Goal: Transaction & Acquisition: Book appointment/travel/reservation

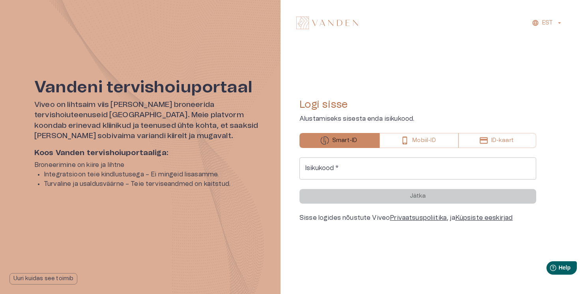
click at [332, 168] on input "Isikukood   *" at bounding box center [418, 169] width 237 height 22
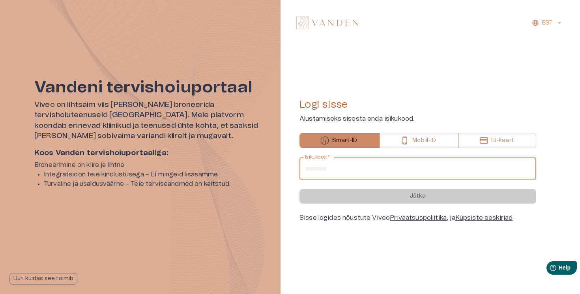
type input "**********"
click at [300, 189] on button "Jätka" at bounding box center [418, 196] width 237 height 15
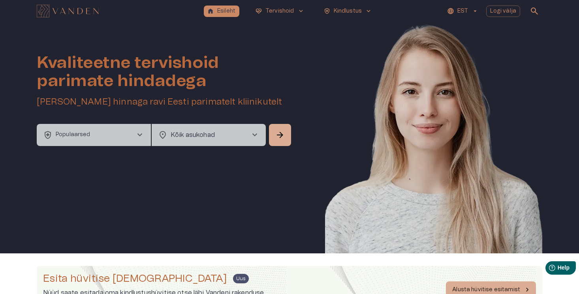
click at [123, 134] on button "health_and_safety Populaarsed chevron_right" at bounding box center [94, 135] width 114 height 22
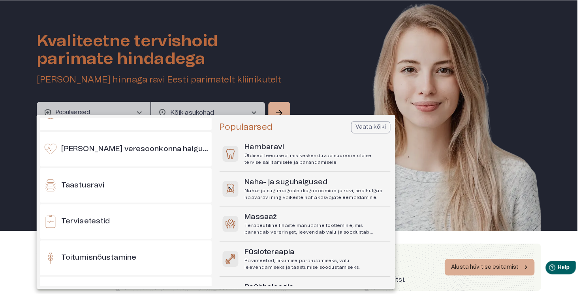
scroll to position [713, 0]
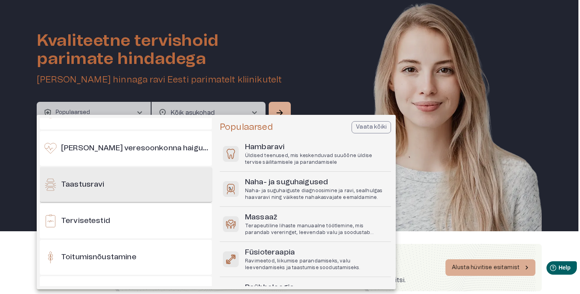
click at [131, 188] on div "Taastusravi" at bounding box center [126, 184] width 172 height 35
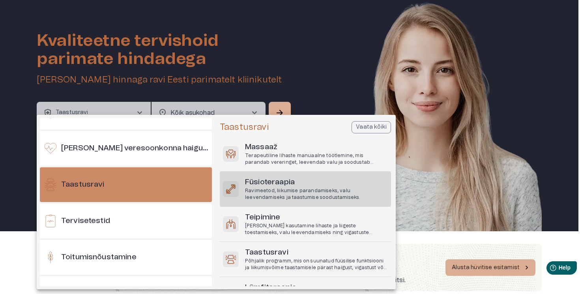
click at [246, 192] on p "Ravimeetod, liikumise parandamiseks, valu leevendamiseks ja taastumise soodusta…" at bounding box center [316, 194] width 143 height 13
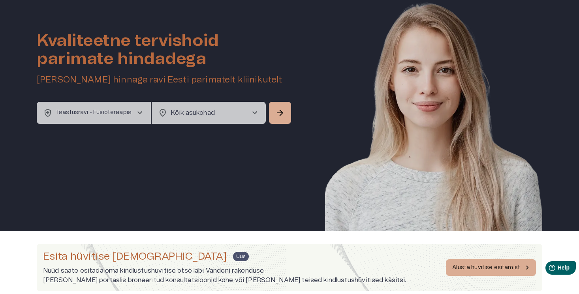
click at [284, 100] on div "Kvaliteetne tervishoid parimate hindadega Broneeri soodsaima hinnaga ravi Eesti…" at bounding box center [165, 51] width 256 height 102
click at [283, 115] on span "arrow_forward" at bounding box center [279, 112] width 9 height 9
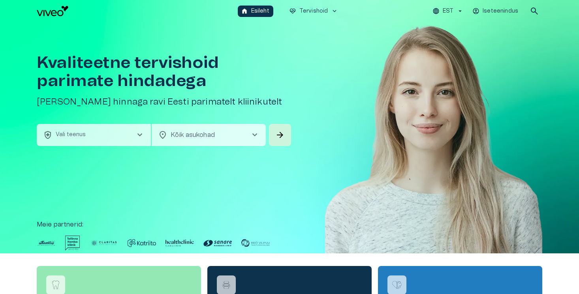
click at [118, 138] on button "health_and_safety Vali teenus chevron_right" at bounding box center [94, 135] width 114 height 22
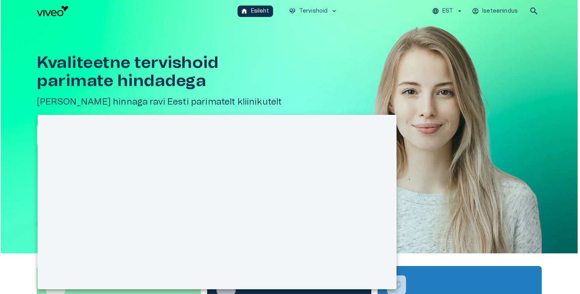
scroll to position [22, 0]
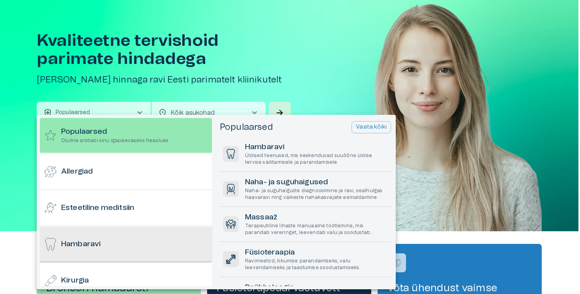
click at [107, 239] on div "Hambaravi" at bounding box center [126, 244] width 172 height 35
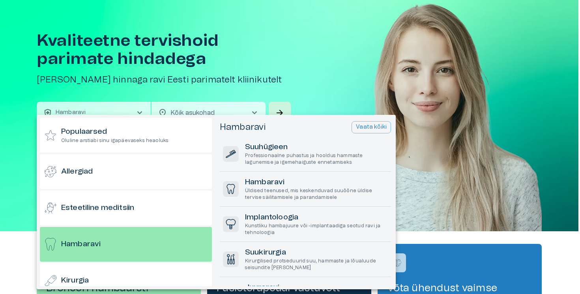
click at [378, 129] on p "Vaata kõiki" at bounding box center [371, 127] width 31 height 8
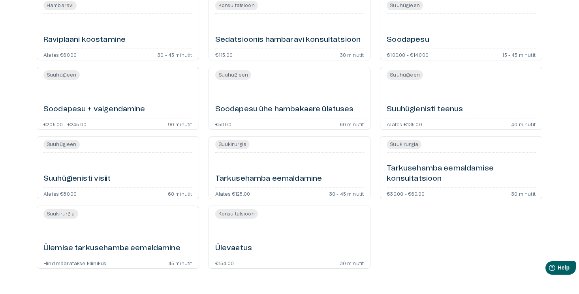
scroll to position [1658, 0]
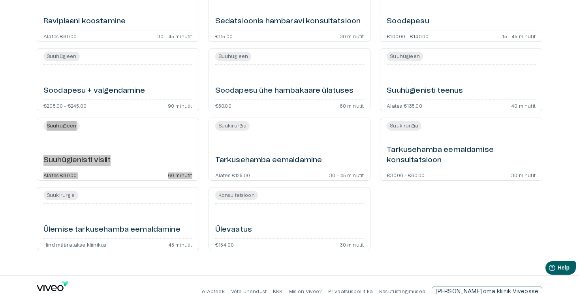
drag, startPoint x: 87, startPoint y: 159, endPoint x: 358, endPoint y: 10, distance: 309.9
click at [171, 146] on div "Suuhügienisti visiit" at bounding box center [117, 151] width 149 height 28
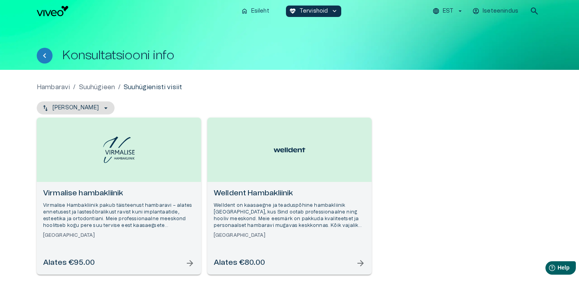
click at [465, 7] on div "EST Iseteenindus search" at bounding box center [443, 11] width 198 height 16
click at [453, 11] on p "EST" at bounding box center [448, 11] width 11 height 8
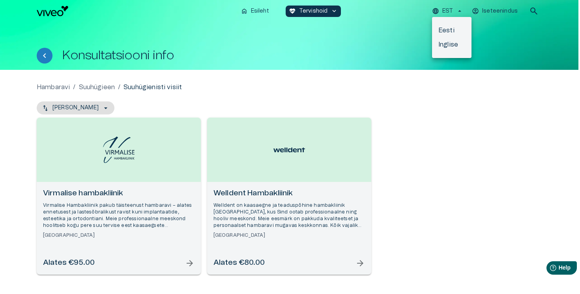
click at [449, 46] on li "Inglise" at bounding box center [451, 45] width 39 height 14
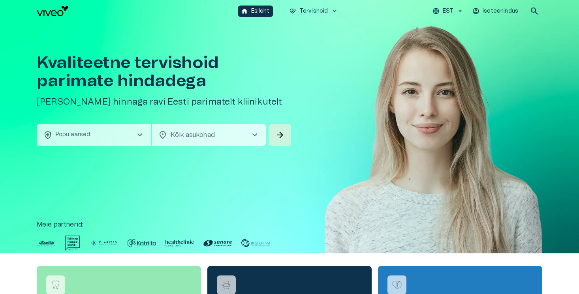
click at [106, 135] on button "health_and_safety Populaarsed chevron_right" at bounding box center [94, 135] width 114 height 22
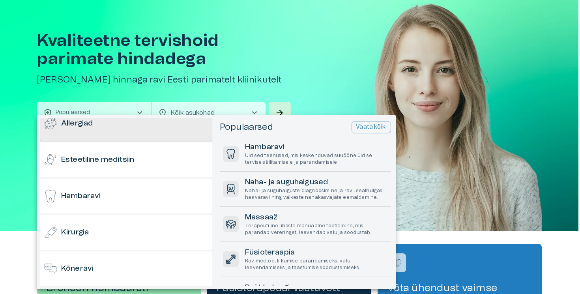
scroll to position [50, 0]
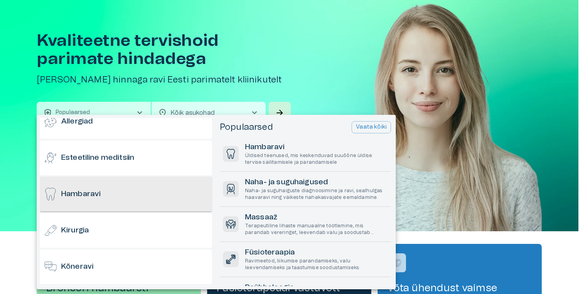
click at [125, 193] on div "Hambaravi" at bounding box center [126, 194] width 172 height 35
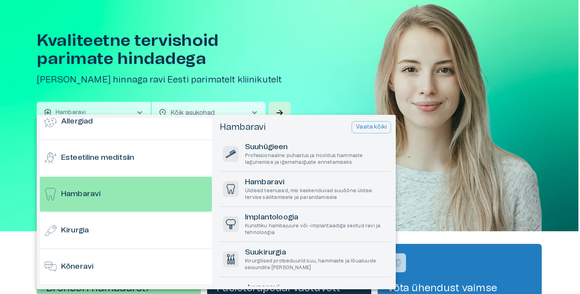
click at [377, 126] on p "Vaata kõiki" at bounding box center [371, 127] width 31 height 8
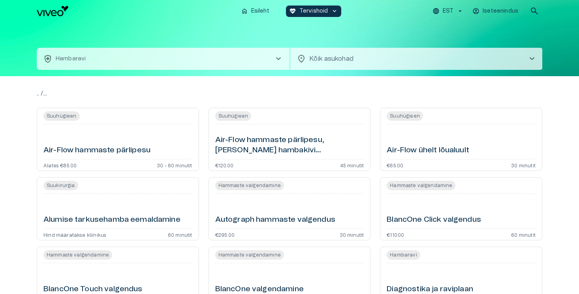
click at [444, 11] on p "EST" at bounding box center [448, 11] width 11 height 8
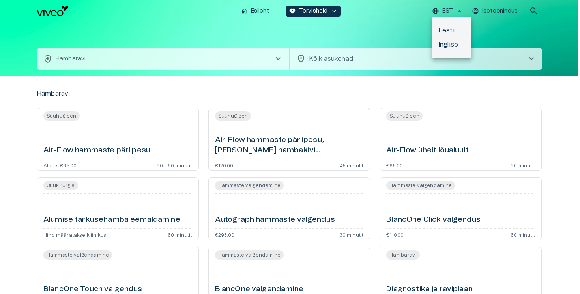
click at [448, 44] on li "Inglise" at bounding box center [451, 45] width 39 height 14
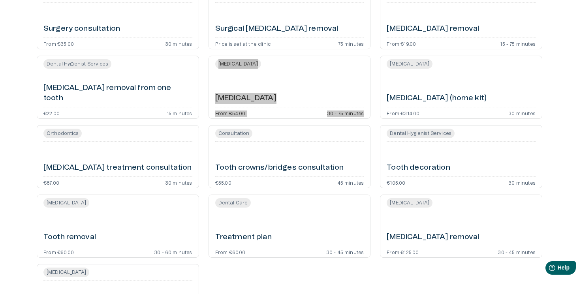
drag, startPoint x: 256, startPoint y: 98, endPoint x: 400, endPoint y: 2, distance: 173.2
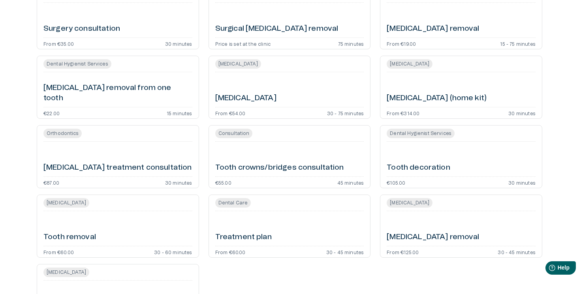
click at [28, 161] on div "Orthodontics [MEDICAL_DATA] treatment consultation €87.00 30 minutes" at bounding box center [113, 153] width 172 height 69
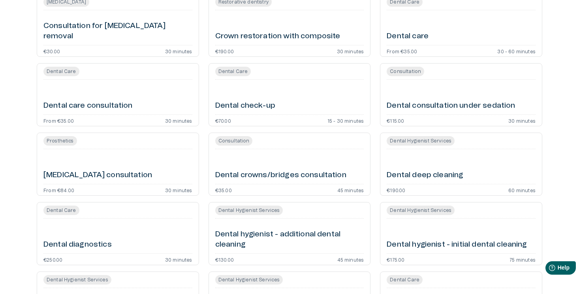
scroll to position [761, 0]
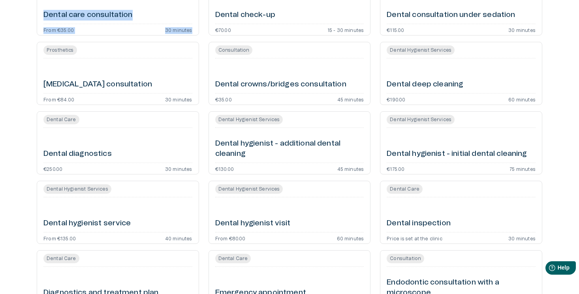
copy div "Dental Care Dental care consultation From €35.00 30 minutes"
drag, startPoint x: 102, startPoint y: 15, endPoint x: 302, endPoint y: 8, distance: 200.3
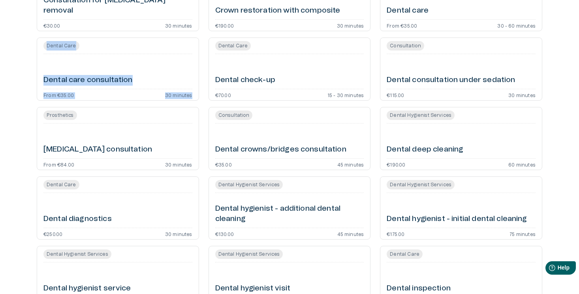
scroll to position [654, 0]
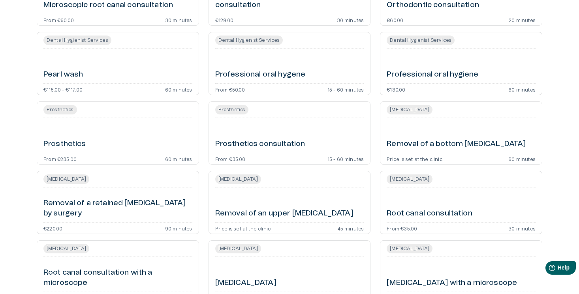
scroll to position [1418, 0]
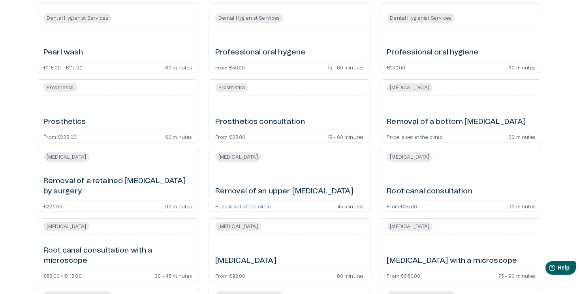
click at [305, 34] on div "Professional oral hygene" at bounding box center [289, 44] width 149 height 28
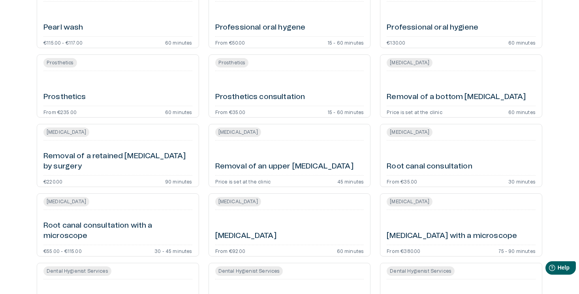
scroll to position [1397, 0]
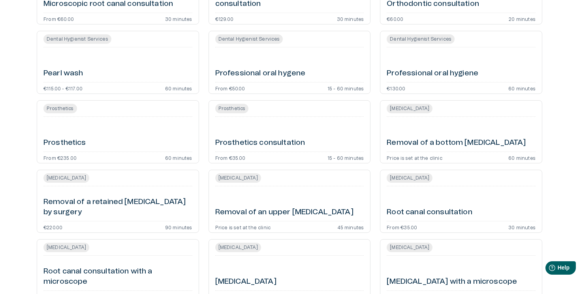
click at [455, 66] on div "Professional oral hygiene" at bounding box center [460, 65] width 149 height 28
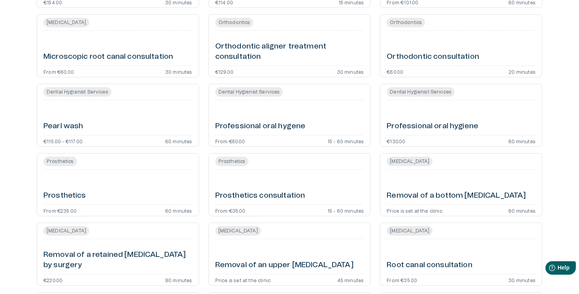
scroll to position [1380, 0]
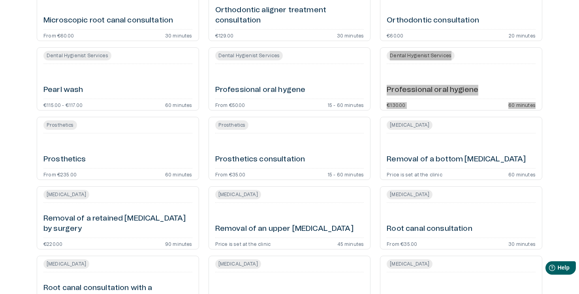
drag, startPoint x: 429, startPoint y: 89, endPoint x: 508, endPoint y: 0, distance: 118.3
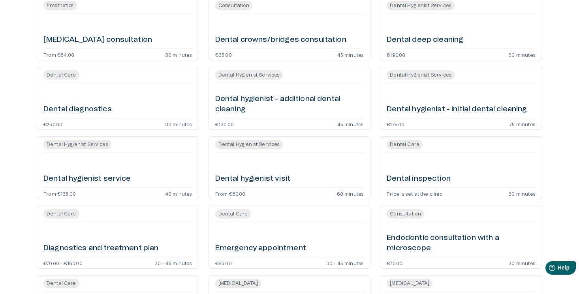
scroll to position [810, 0]
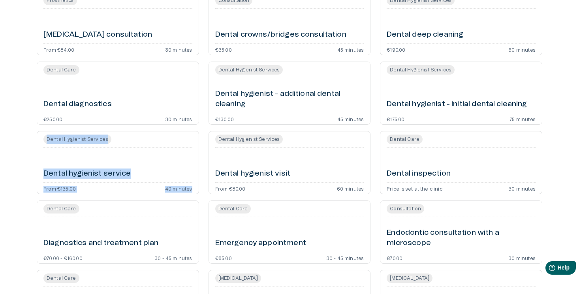
click at [272, 173] on h6 "Dental hygienist visit" at bounding box center [252, 174] width 75 height 11
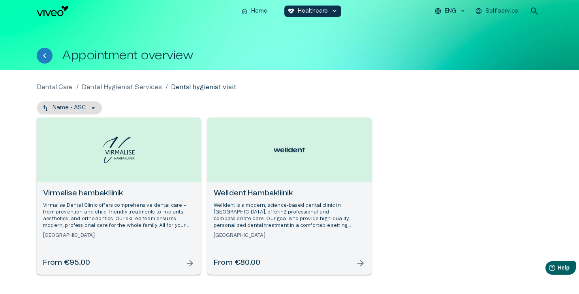
scroll to position [864, 0]
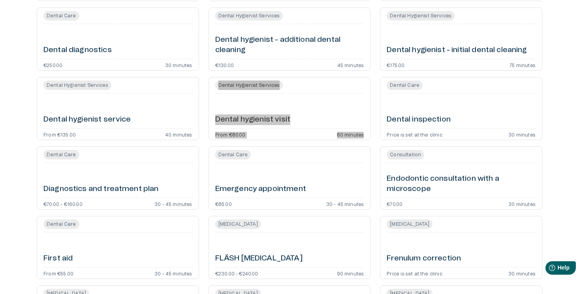
drag, startPoint x: 270, startPoint y: 120, endPoint x: 414, endPoint y: 2, distance: 186.6
click at [0, 0] on div "Dental Care Consultation Aesthetic dentistry consultation From €80.00 60 minute…" at bounding box center [289, 244] width 579 height 2065
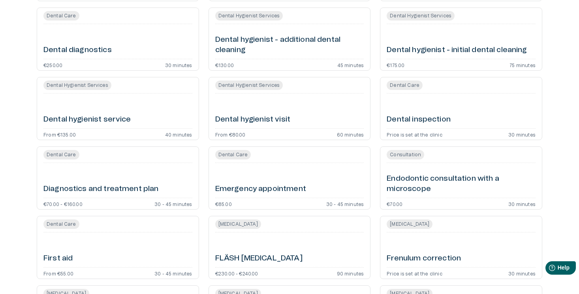
click at [24, 176] on div "Dental Care Consultation Aesthetic dentistry consultation From €80.00 60 minute…" at bounding box center [289, 244] width 579 height 2065
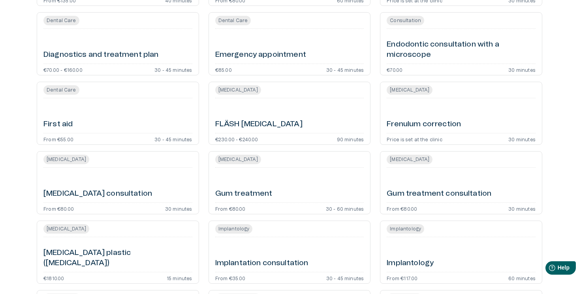
scroll to position [1081, 0]
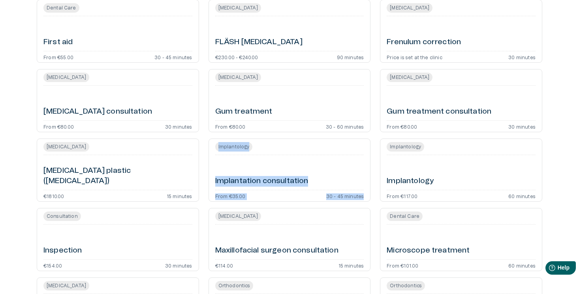
copy div "Implantology Implantation consultation From €35.00 30 - 45 minutes"
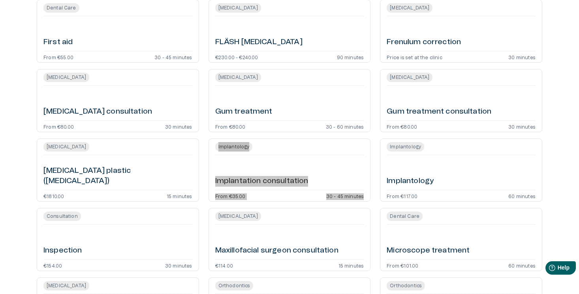
drag, startPoint x: 247, startPoint y: 180, endPoint x: 441, endPoint y: 1, distance: 263.7
click at [0, 0] on div "Dental Care Consultation Aesthetic dentistry consultation From €80.00 60 minute…" at bounding box center [289, 27] width 579 height 2065
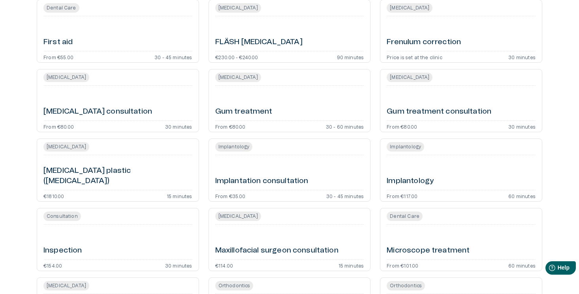
click at [21, 160] on div "Dental Care Consultation Aesthetic dentistry consultation From €80.00 60 minute…" at bounding box center [289, 27] width 579 height 2065
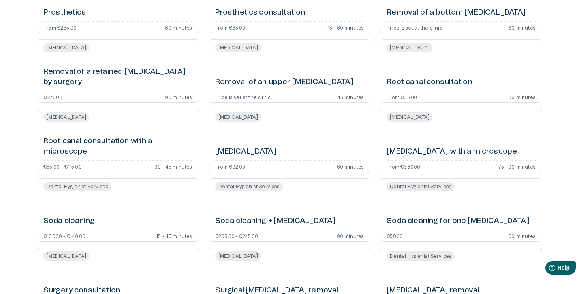
scroll to position [1880, 0]
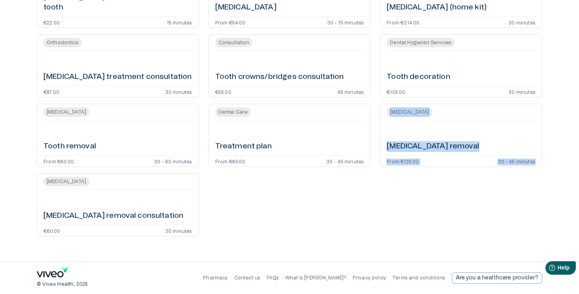
copy div "Oral Surgery Wisdom tooth removal From €125.00 30 - 45 minutes"
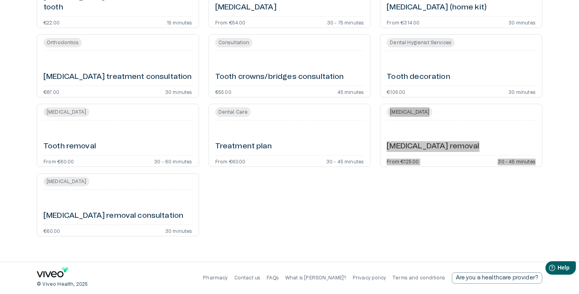
drag, startPoint x: 421, startPoint y: 148, endPoint x: 475, endPoint y: 2, distance: 155.0
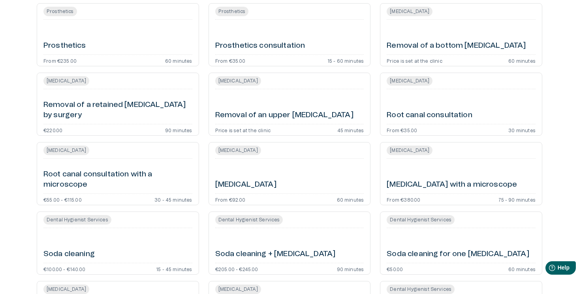
scroll to position [1483, 0]
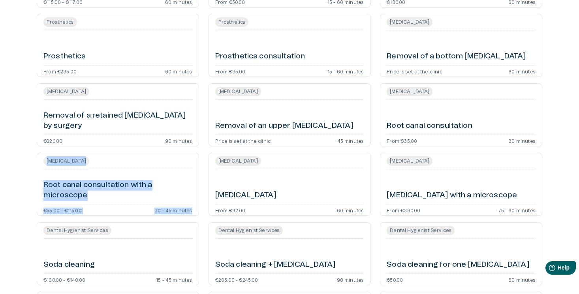
copy div "Root Canal Treatment Root canal consultation with a microscope €55.00 - €115.00…"
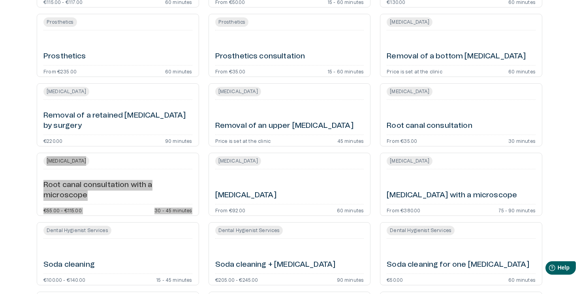
drag, startPoint x: 68, startPoint y: 186, endPoint x: 389, endPoint y: 0, distance: 371.1
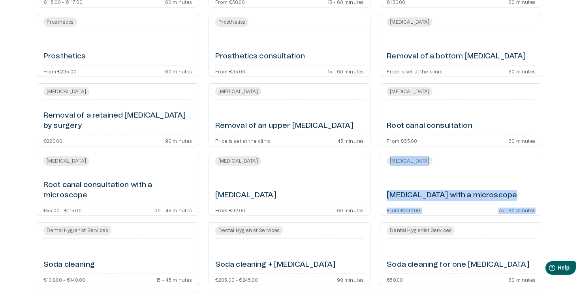
copy div "Root Canal Treatment Root canal treatment with a microscope From €380.00 75 - 9…"
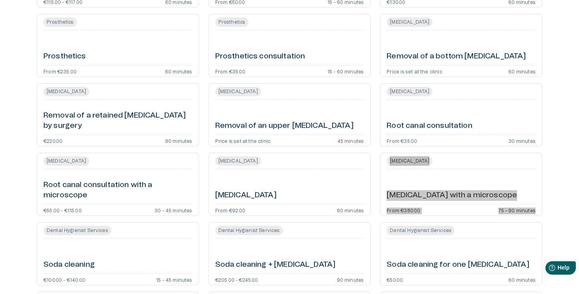
drag, startPoint x: 406, startPoint y: 191, endPoint x: 443, endPoint y: 8, distance: 187.3
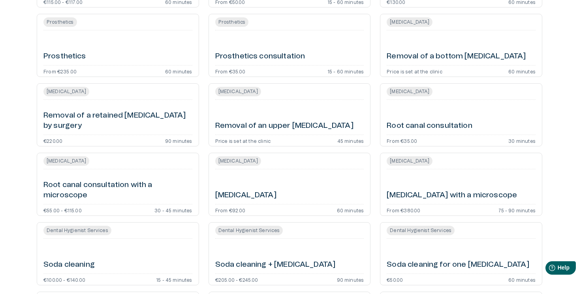
copy div "Root Canal Treatment Root canal treatment From €92.00 60 minutes"
drag, startPoint x: 249, startPoint y: 194, endPoint x: 387, endPoint y: 1, distance: 237.7
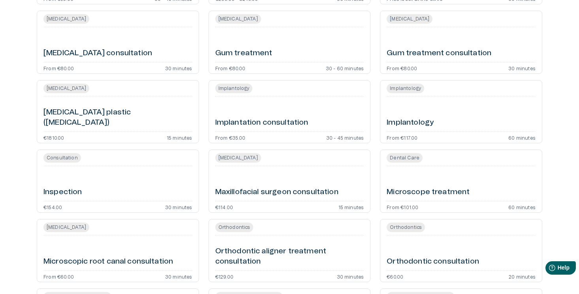
scroll to position [1079, 0]
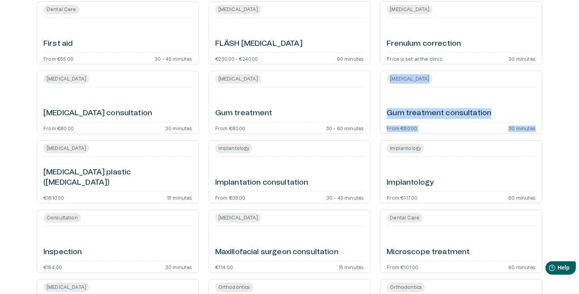
copy div "Root Canal Treatment Gum treatment consultation From €80.00 30 minutes"
drag, startPoint x: 414, startPoint y: 116, endPoint x: 414, endPoint y: 10, distance: 105.8
click at [0, 0] on div "Dental Care Consultation Aesthetic dentistry consultation From €80.00 60 minute…" at bounding box center [289, 29] width 579 height 2065
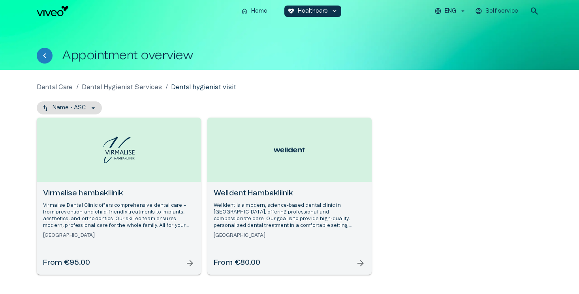
click at [444, 11] on button "ENG" at bounding box center [450, 11] width 34 height 11
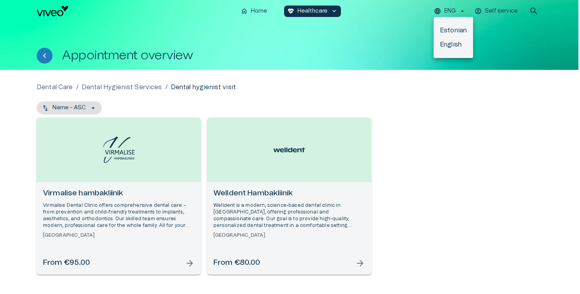
click at [448, 32] on li "Estonian" at bounding box center [453, 30] width 39 height 14
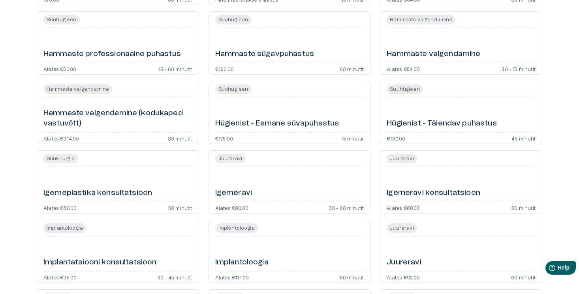
scroll to position [835, 0]
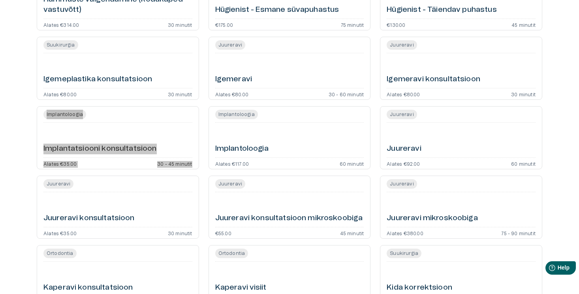
drag, startPoint x: 134, startPoint y: 150, endPoint x: 473, endPoint y: 2, distance: 369.8
click at [0, 0] on div "Hambaravi Suuhügieen Air-Flow hammaste pärlipesu Alates €85.00 30 - 60 minutit …" at bounding box center [289, 169] width 579 height 1857
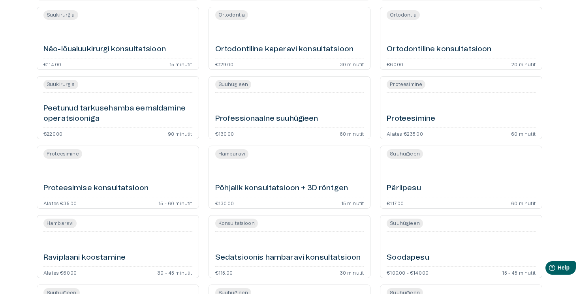
scroll to position [1427, 0]
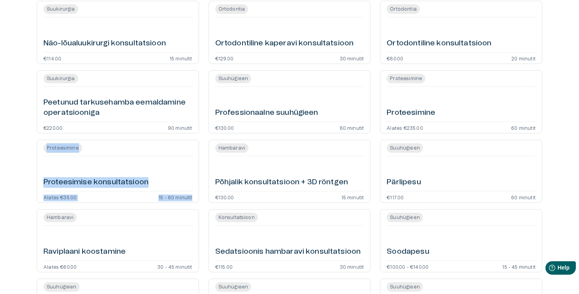
copy div "Proteesimine Proteesimise konsultatsioon Alates €35.00 15 - 60 minutit"
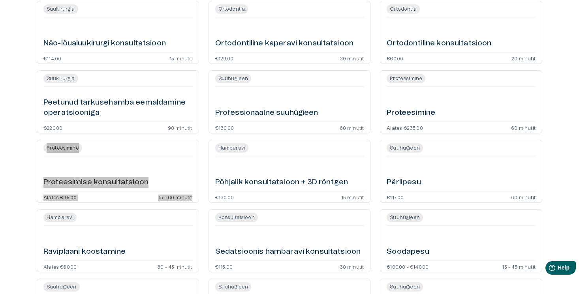
drag, startPoint x: 85, startPoint y: 180, endPoint x: 357, endPoint y: 0, distance: 326.4
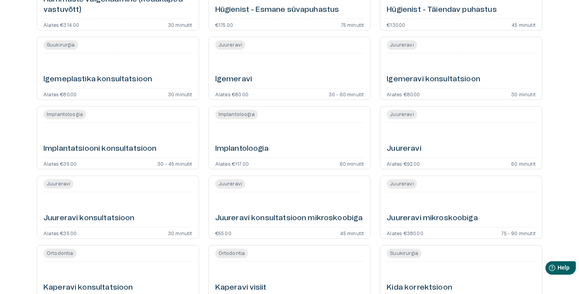
scroll to position [838, 0]
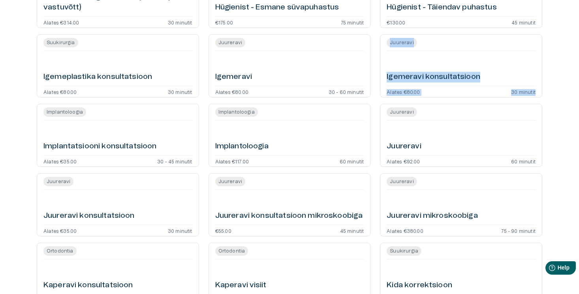
copy div "Juureravi Igemeravi konsultatsioon Alates €80.00 30 minutit"
drag, startPoint x: 438, startPoint y: 75, endPoint x: 393, endPoint y: 0, distance: 87.3
click at [0, 0] on div "Hambaravi Suuhügieen Air-Flow hammaste pärlipesu Alates €85.00 30 - 60 minutit …" at bounding box center [289, 167] width 579 height 1857
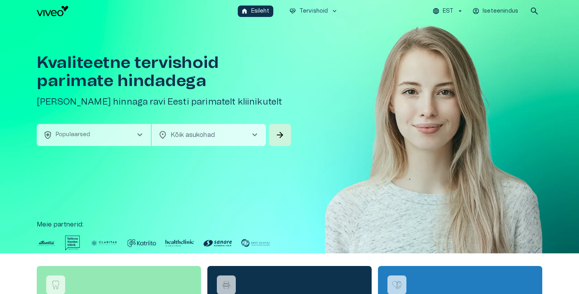
click at [129, 133] on button "health_and_safety Populaarsed chevron_right" at bounding box center [94, 135] width 114 height 22
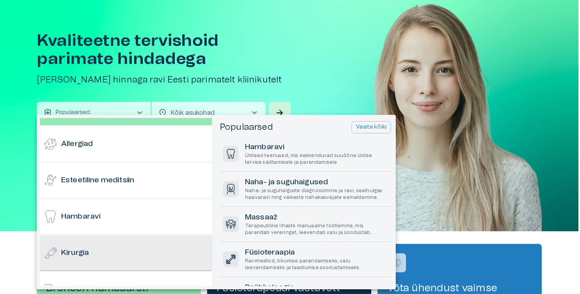
scroll to position [32, 0]
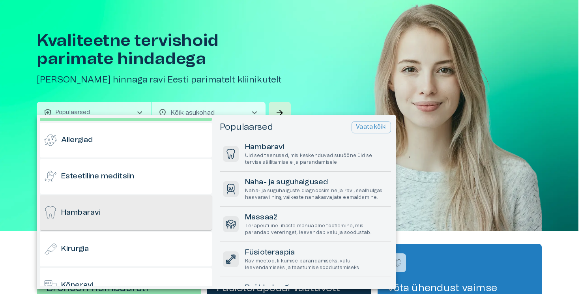
click at [105, 217] on div "Hambaravi" at bounding box center [126, 212] width 172 height 35
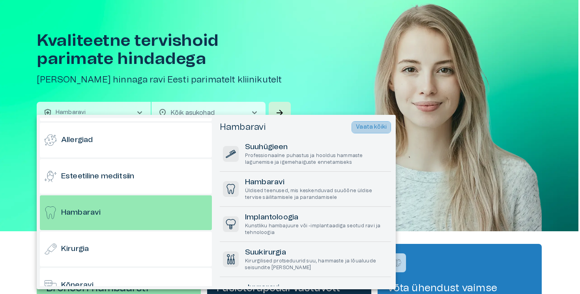
click at [371, 129] on p "Vaata kõiki" at bounding box center [371, 127] width 31 height 8
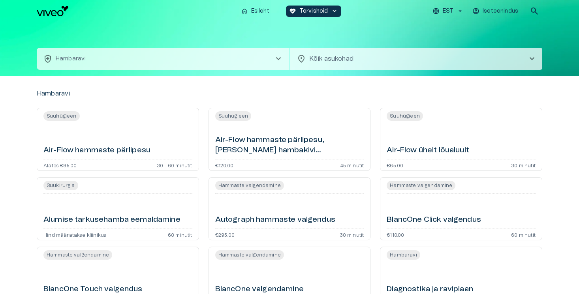
click at [454, 2] on div "home Esileht ecg_heart Tervishoid keyboard_arrow_down EST Iseteenindus search" at bounding box center [289, 11] width 579 height 22
click at [451, 11] on p "EST" at bounding box center [448, 11] width 11 height 8
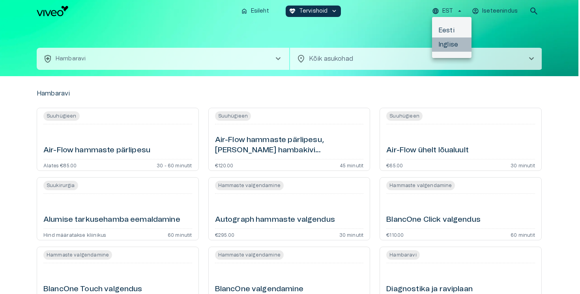
click at [446, 47] on li "Inglise" at bounding box center [451, 45] width 39 height 14
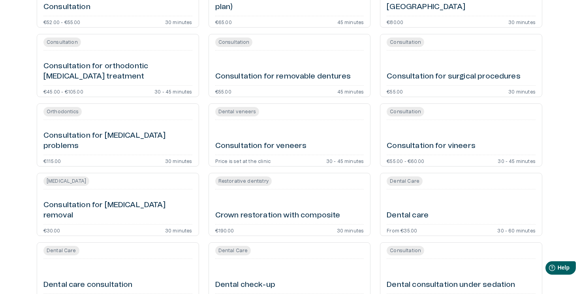
scroll to position [532, 0]
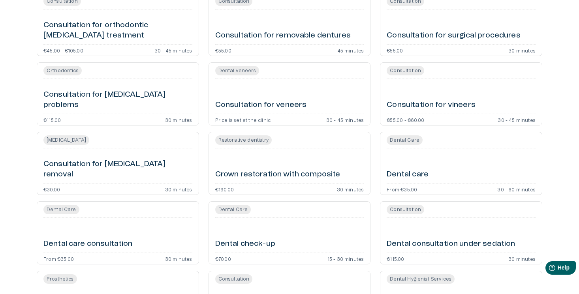
click at [441, 99] on div "Consultation for vineers" at bounding box center [460, 96] width 149 height 28
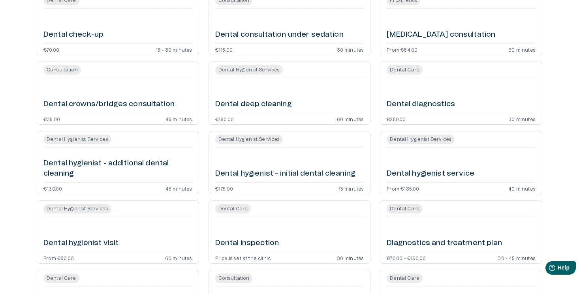
scroll to position [741, 0]
click at [255, 174] on h6 "Dental hygienist - initial dental cleaning" at bounding box center [285, 173] width 140 height 11
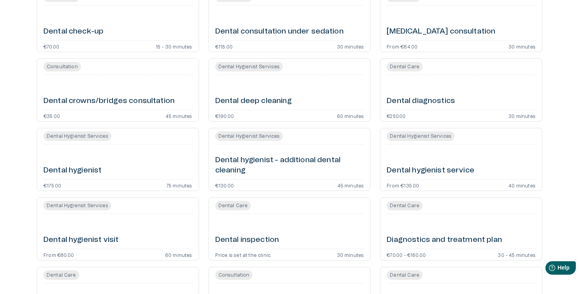
scroll to position [762, 0]
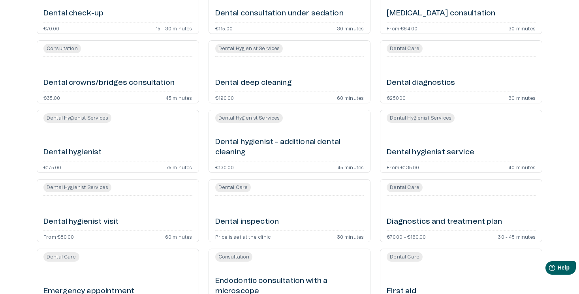
click at [454, 153] on h6 "Dental hygienist service" at bounding box center [430, 152] width 88 height 11
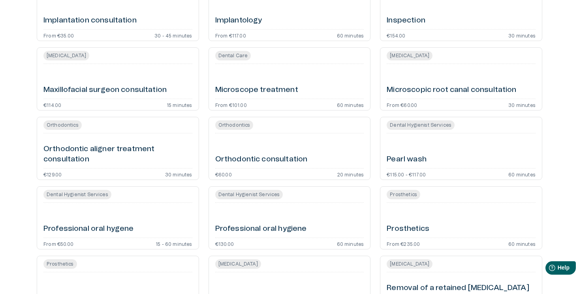
scroll to position [1268, 0]
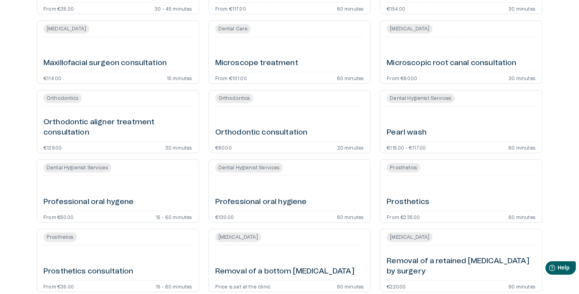
click at [245, 200] on h6 "Professional oral hygiene" at bounding box center [261, 202] width 92 height 11
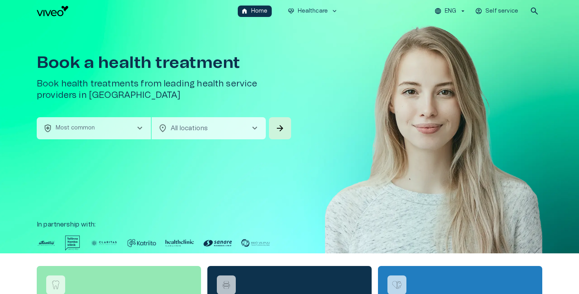
click at [97, 138] on button "health_and_safety Most common chevron_right" at bounding box center [94, 128] width 114 height 22
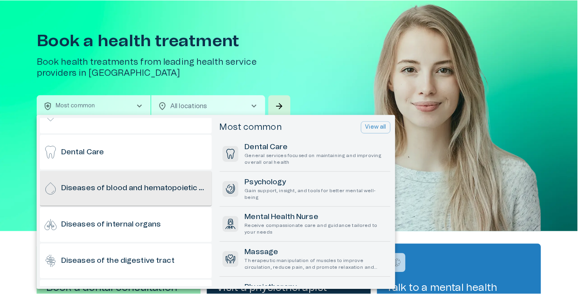
scroll to position [164, 0]
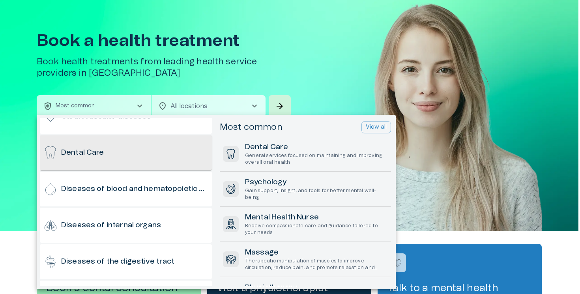
click at [112, 158] on div "Dental Care" at bounding box center [126, 152] width 172 height 35
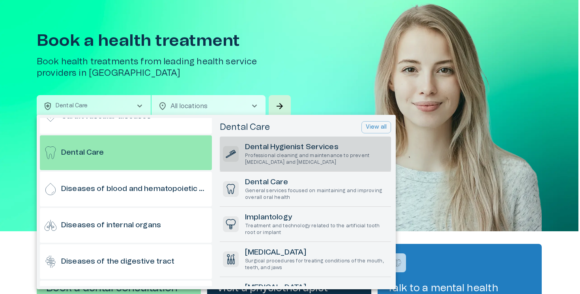
click at [280, 162] on p "Professional cleaning and maintenance to prevent [MEDICAL_DATA] and [MEDICAL_DA…" at bounding box center [316, 158] width 143 height 13
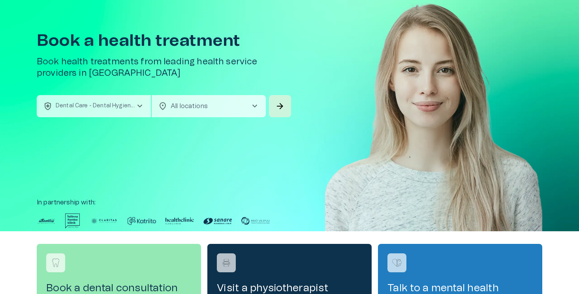
scroll to position [0, 0]
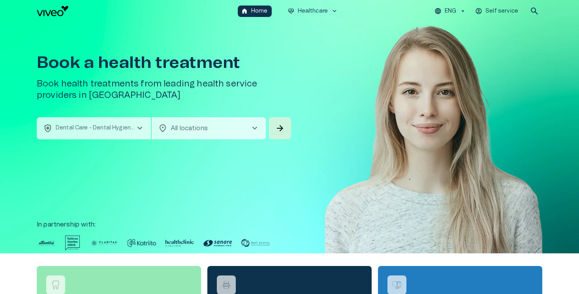
click at [266, 136] on div "health_and_safety Dental Care - Dental Hygienist Services chevron_right locatio…" at bounding box center [165, 128] width 256 height 22
click at [279, 133] on span "arrow_forward" at bounding box center [279, 128] width 9 height 9
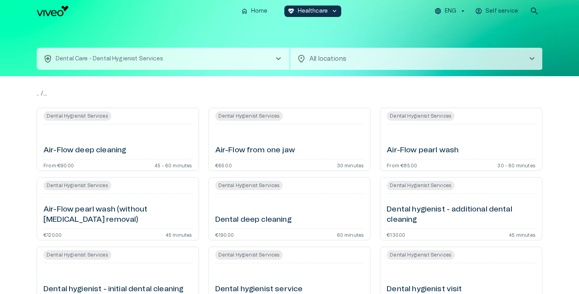
click at [451, 11] on p "ENG" at bounding box center [449, 11] width 11 height 8
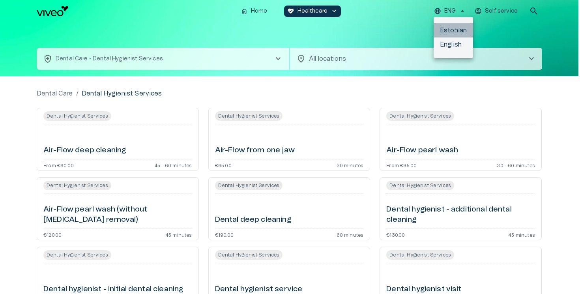
click at [450, 26] on li "Estonian" at bounding box center [453, 30] width 39 height 14
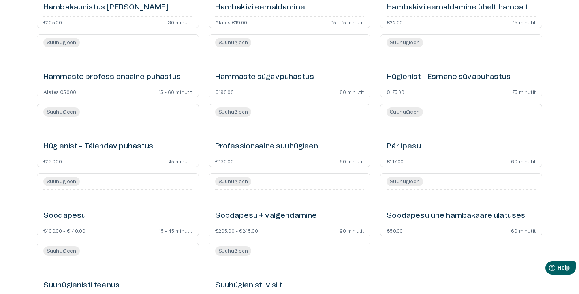
scroll to position [211, 0]
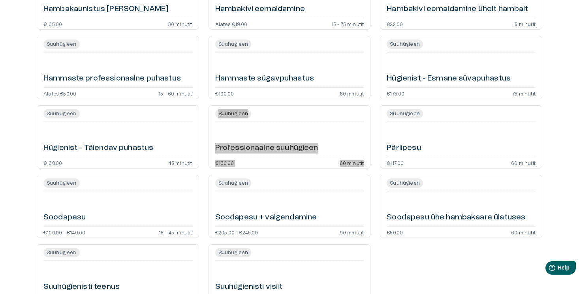
drag, startPoint x: 253, startPoint y: 148, endPoint x: 398, endPoint y: 1, distance: 206.3
click at [0, 0] on div "Hambaravi / Suuhügieen Suuhügieen Air-Flow hammaste pärlipesu Alates €85.00 30 …" at bounding box center [289, 98] width 579 height 467
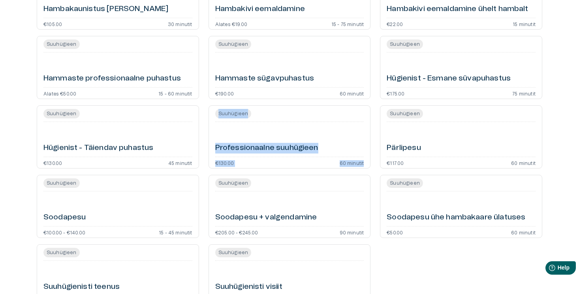
scroll to position [277, 0]
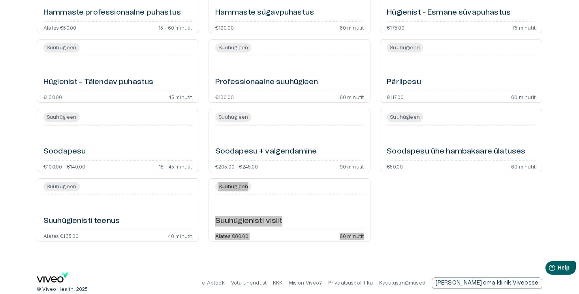
drag, startPoint x: 269, startPoint y: 219, endPoint x: 430, endPoint y: 0, distance: 271.6
click at [0, 0] on div "Hambaravi / Suuhügieen Suuhügieen Air-Flow hammaste pärlipesu Alates €85.00 30 …" at bounding box center [289, 32] width 579 height 467
